Goal: Information Seeking & Learning: Learn about a topic

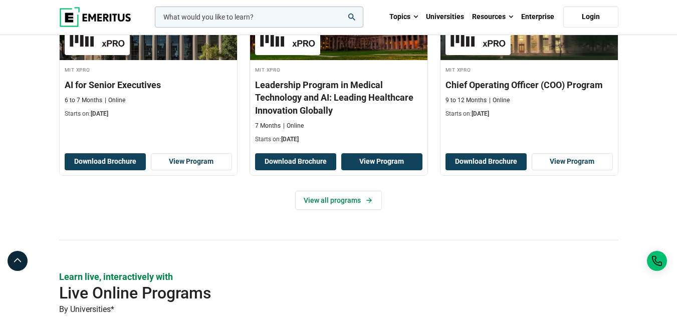
scroll to position [413, 0]
click at [297, 17] on input "woocommerce-product-search-field-0" at bounding box center [259, 17] width 209 height 21
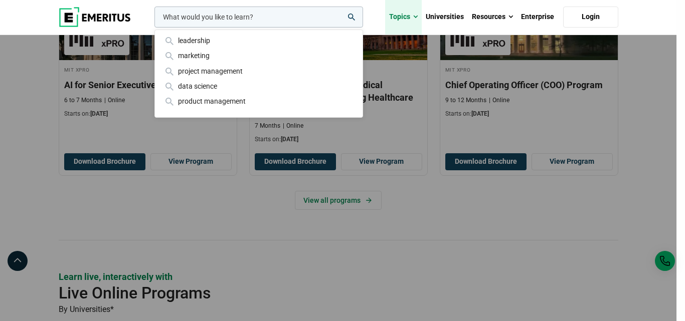
click at [417, 16] on span at bounding box center [415, 17] width 5 height 10
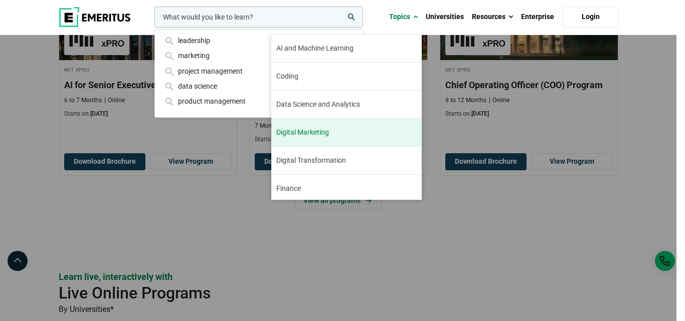
click at [313, 132] on span "Digital Marketing" at bounding box center [302, 132] width 53 height 11
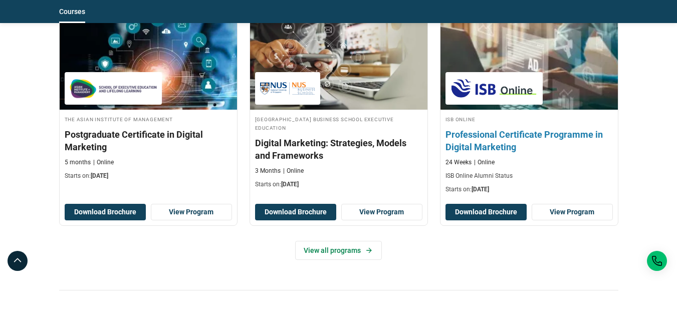
scroll to position [898, 0]
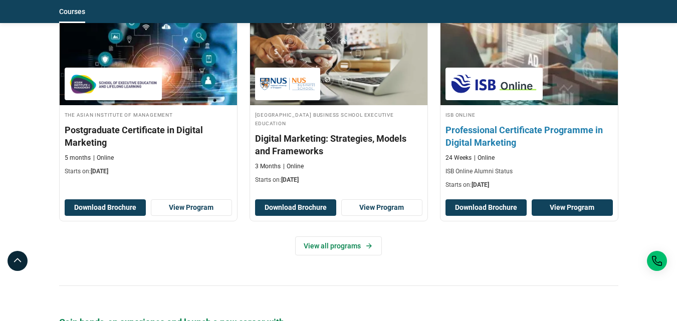
click at [553, 208] on link "View Program" at bounding box center [572, 208] width 81 height 17
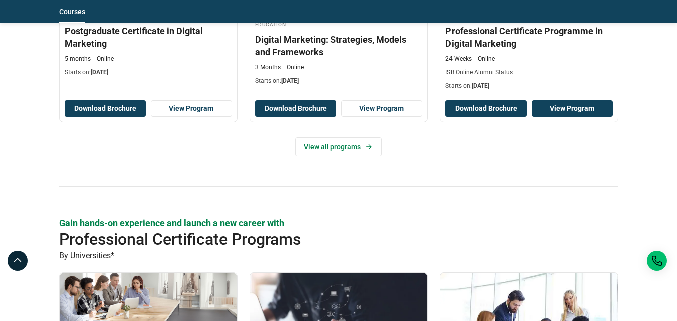
scroll to position [996, 0]
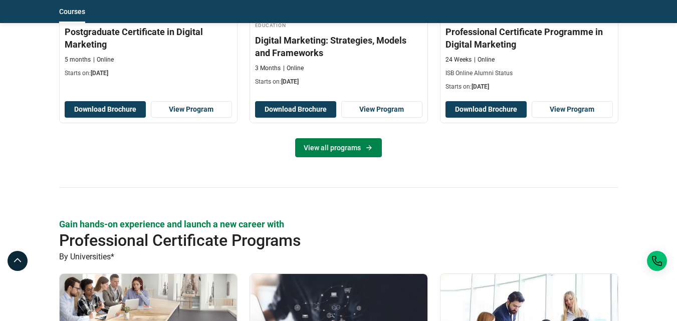
click at [359, 151] on link "View all programs" at bounding box center [338, 147] width 87 height 19
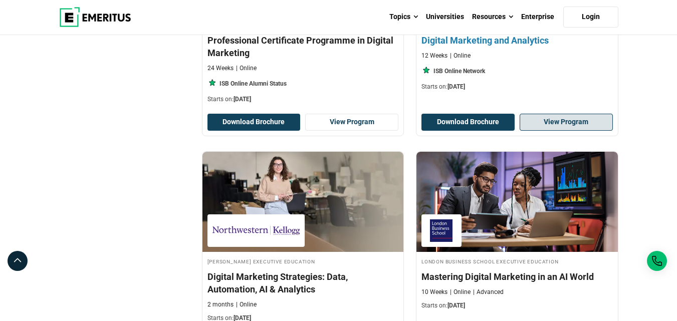
scroll to position [487, 0]
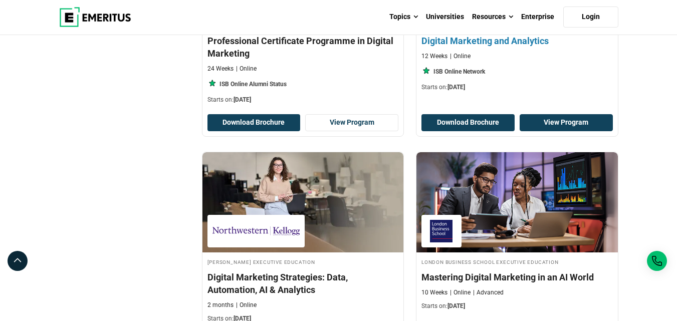
click at [553, 128] on link "View Program" at bounding box center [566, 122] width 93 height 17
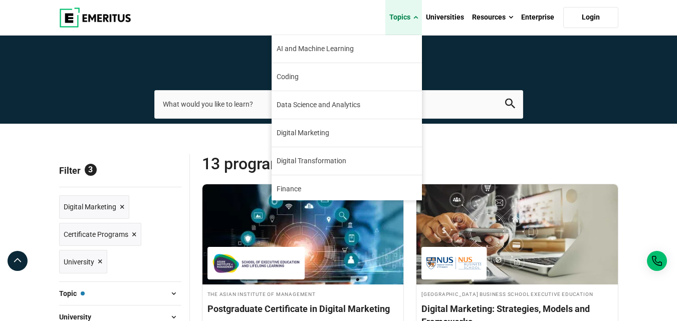
click at [415, 18] on span at bounding box center [416, 18] width 5 height 10
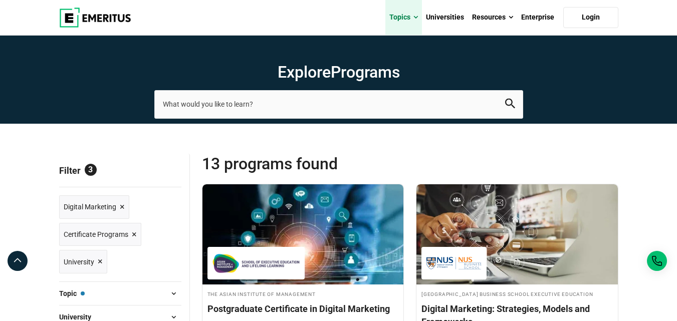
click at [415, 18] on span at bounding box center [416, 18] width 5 height 10
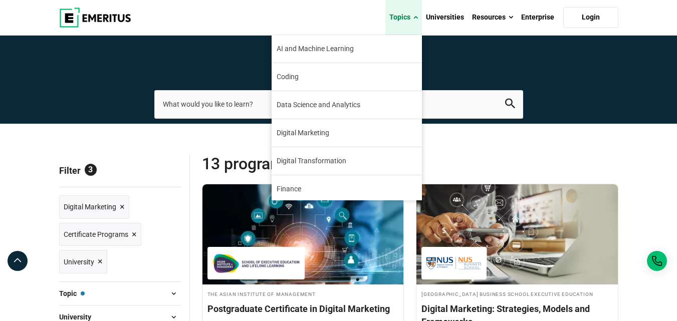
click at [418, 19] on span at bounding box center [416, 18] width 5 height 10
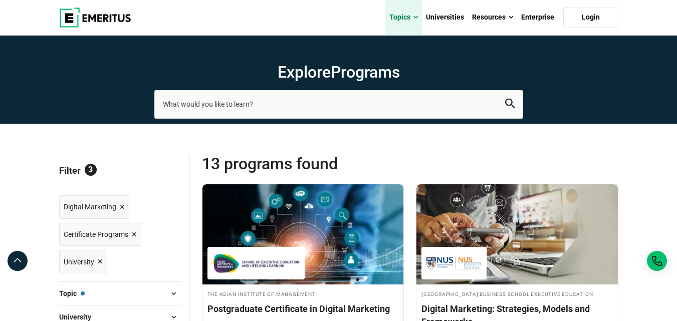
click at [417, 19] on span at bounding box center [416, 18] width 5 height 10
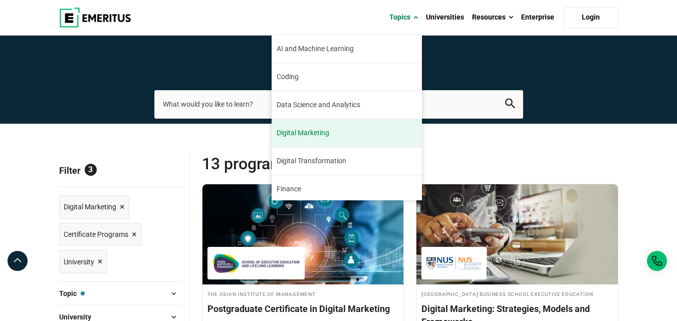
click at [347, 132] on link "Digital Marketing Digital marketing has been a booming industry since its incep…" at bounding box center [347, 133] width 150 height 28
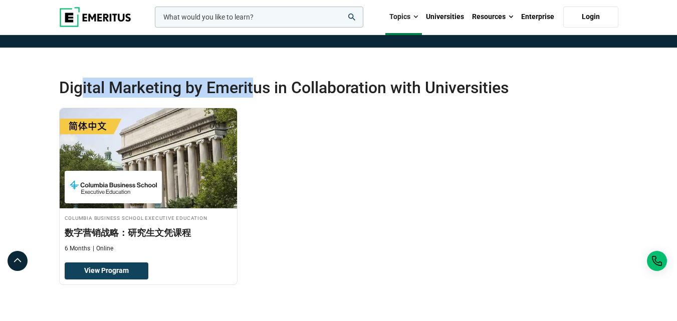
drag, startPoint x: 84, startPoint y: 86, endPoint x: 256, endPoint y: 94, distance: 172.6
click at [256, 94] on h2 "Digital Marketing by Emeritus in Collaboration with Universities" at bounding box center [310, 88] width 503 height 20
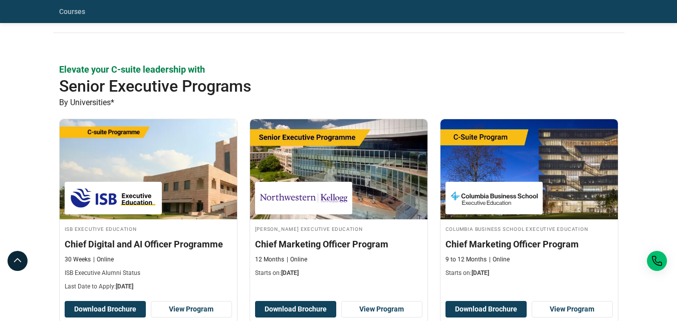
scroll to position [445, 0]
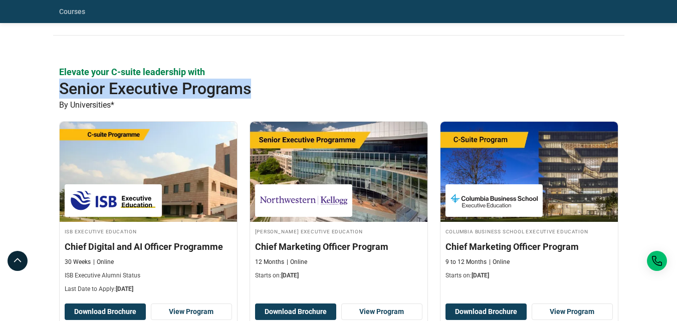
drag, startPoint x: 59, startPoint y: 86, endPoint x: 257, endPoint y: 96, distance: 197.8
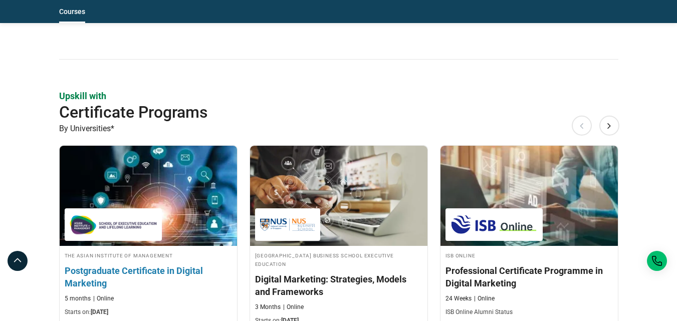
scroll to position [758, 0]
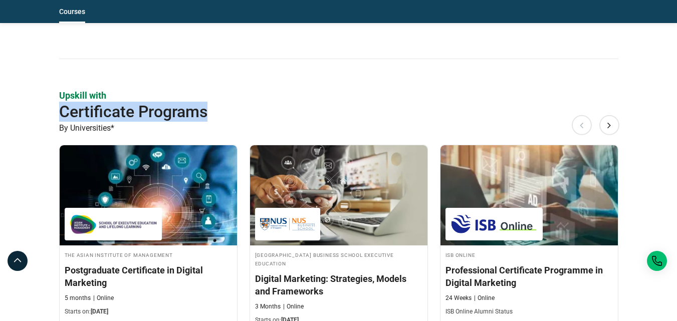
drag, startPoint x: 62, startPoint y: 109, endPoint x: 228, endPoint y: 119, distance: 166.3
click at [228, 119] on h2 "Certificate Programs" at bounding box center [310, 112] width 503 height 20
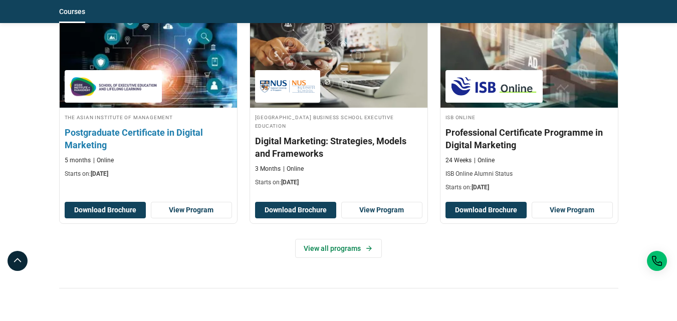
scroll to position [899, 0]
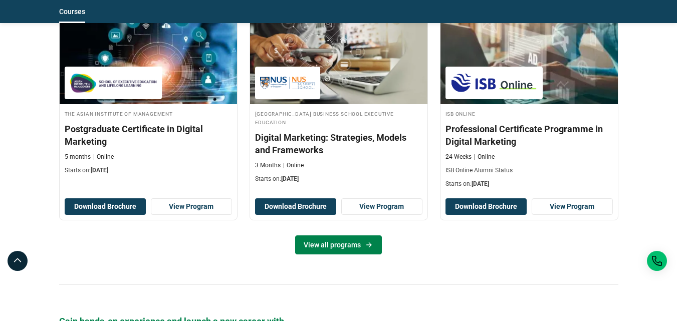
click at [333, 245] on link "View all programs" at bounding box center [338, 245] width 87 height 19
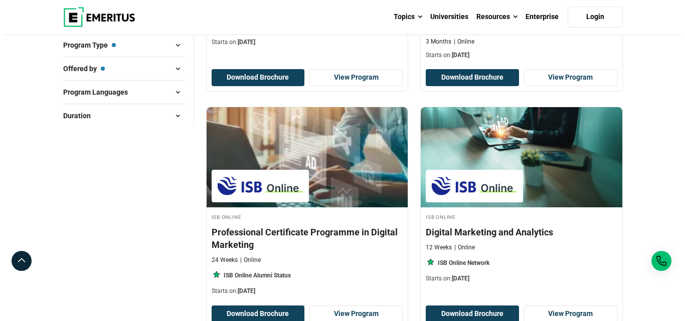
scroll to position [292, 0]
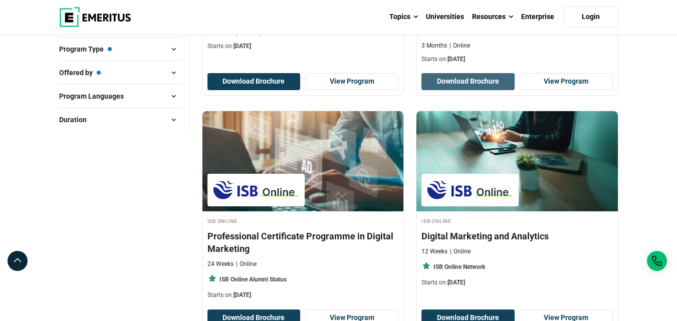
click at [486, 88] on button "Download Brochure" at bounding box center [468, 81] width 93 height 17
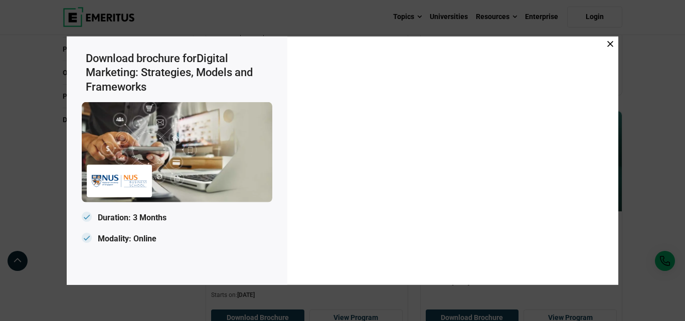
click at [292, 148] on div at bounding box center [452, 160] width 331 height 249
click at [289, 147] on div at bounding box center [452, 160] width 331 height 249
